Goal: Find specific page/section: Find specific page/section

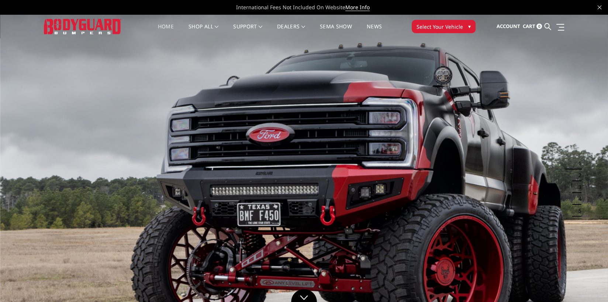
click at [424, 26] on span "Select Your Vehicle" at bounding box center [439, 27] width 46 height 8
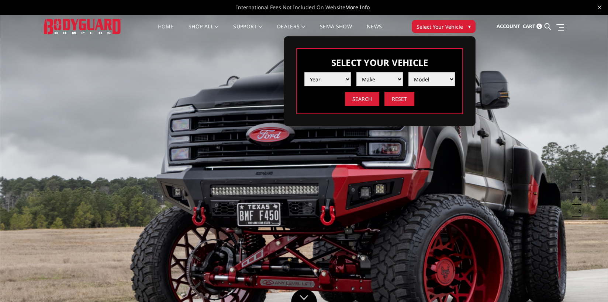
click at [343, 80] on select "Year [DATE] 2024 2023 2022 2021 2020 2019 2018 2017 2016 2015 2014 2013 2012 20…" at bounding box center [327, 79] width 46 height 14
select select "yr_2024"
click at [304, 72] on select "Year [DATE] 2024 2023 2022 2021 2020 2019 2018 2017 2016 2015 2014 2013 2012 20…" at bounding box center [327, 79] width 46 height 14
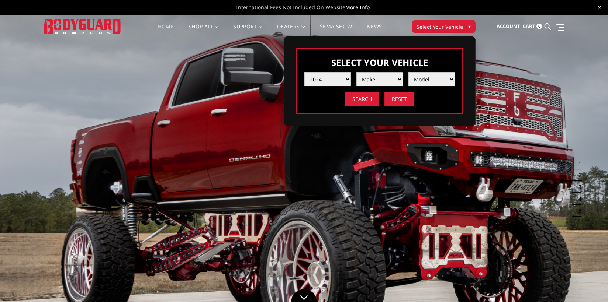
click at [372, 76] on select "Make Chevrolet Ford GMC Ram Toyota" at bounding box center [379, 79] width 46 height 14
select select "mk_ram"
click at [356, 72] on select "Make Chevrolet Ford GMC Ram Toyota" at bounding box center [379, 79] width 46 height 14
click at [426, 74] on select "Model 1500 6-Lug 1500 Rebel 2500 / 3500 4500 / 5500 TRX" at bounding box center [431, 79] width 46 height 14
select select "md_1500-6-lug"
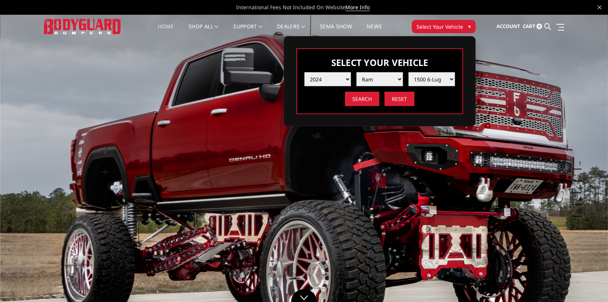
click at [408, 72] on select "Model 1500 6-Lug 1500 Rebel 2500 / 3500 4500 / 5500 TRX" at bounding box center [431, 79] width 46 height 14
click at [370, 99] on input "Search" at bounding box center [362, 99] width 34 height 14
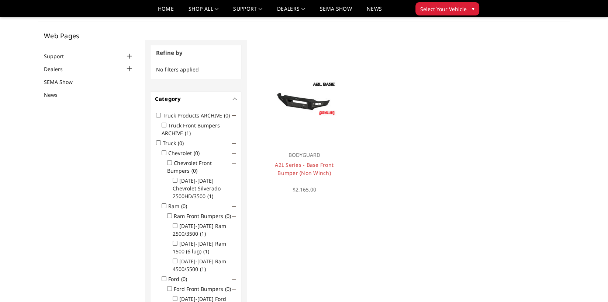
scroll to position [22, 0]
